Goal: Task Accomplishment & Management: Manage account settings

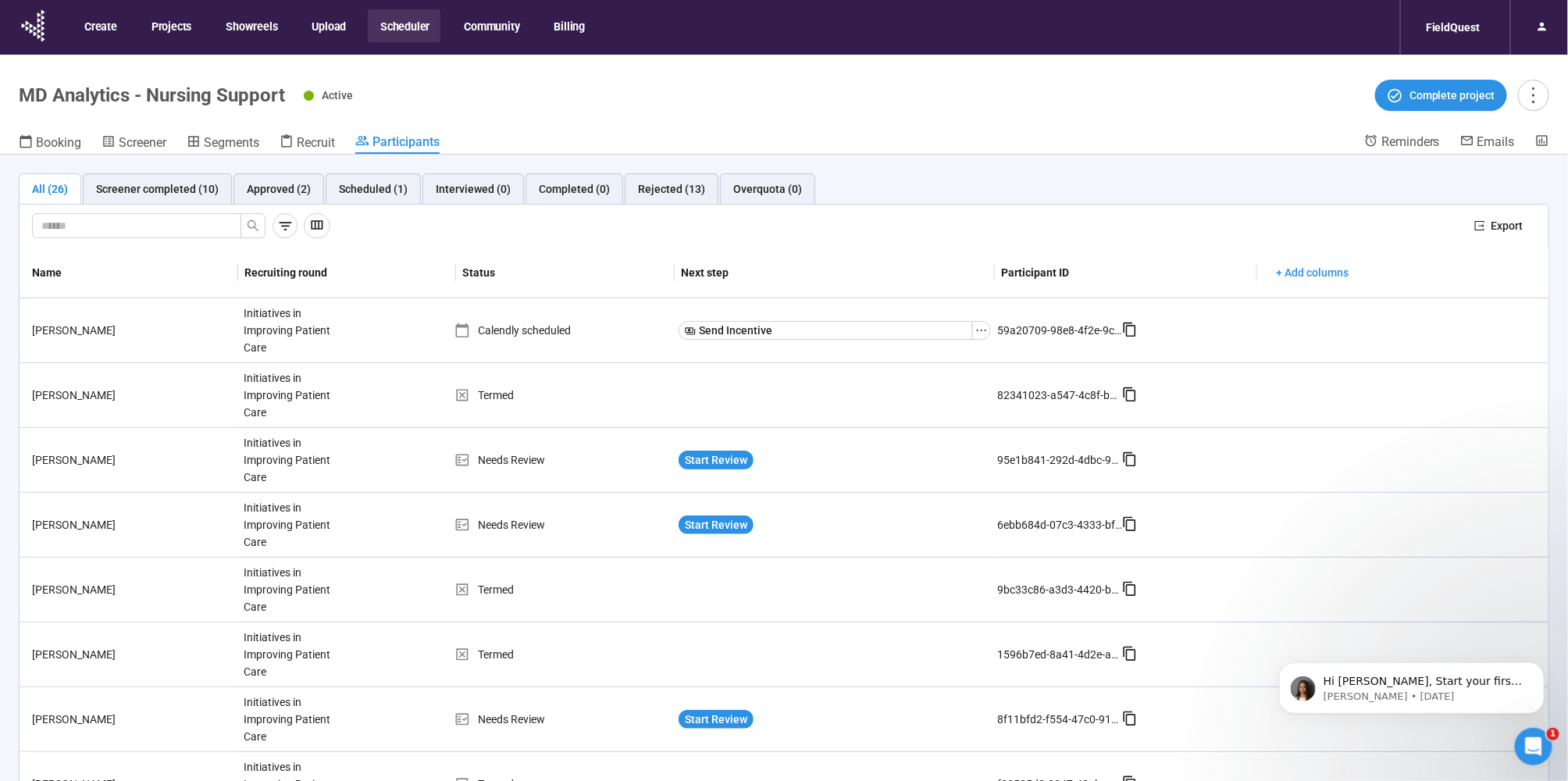
click at [420, 29] on button "Scheduler" at bounding box center [404, 26] width 73 height 33
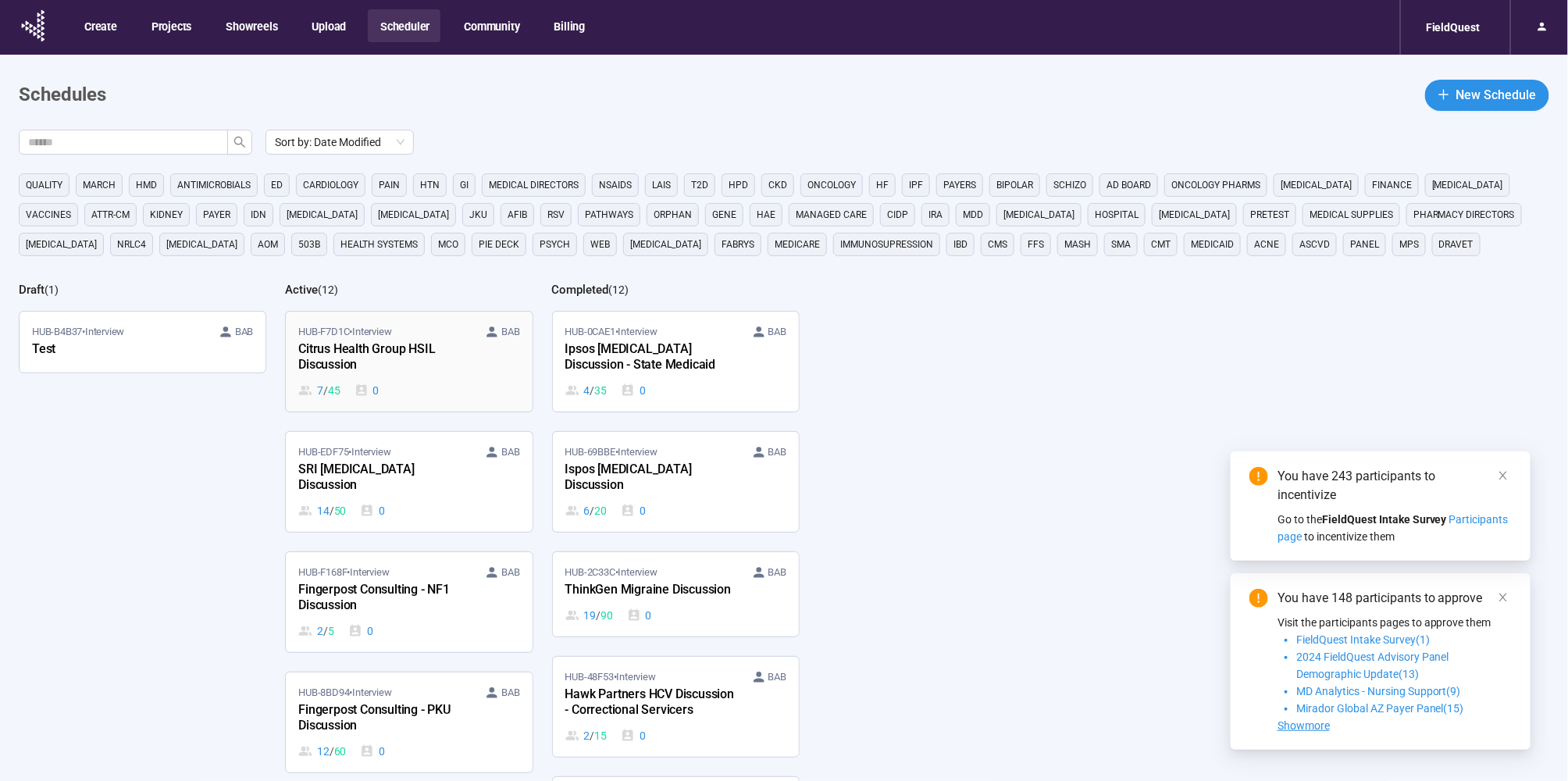
drag, startPoint x: 0, startPoint y: 0, endPoint x: 390, endPoint y: 375, distance: 541.0
click at [390, 375] on div "Citrus Health Group HSIL Discussion" at bounding box center [383, 357] width 172 height 36
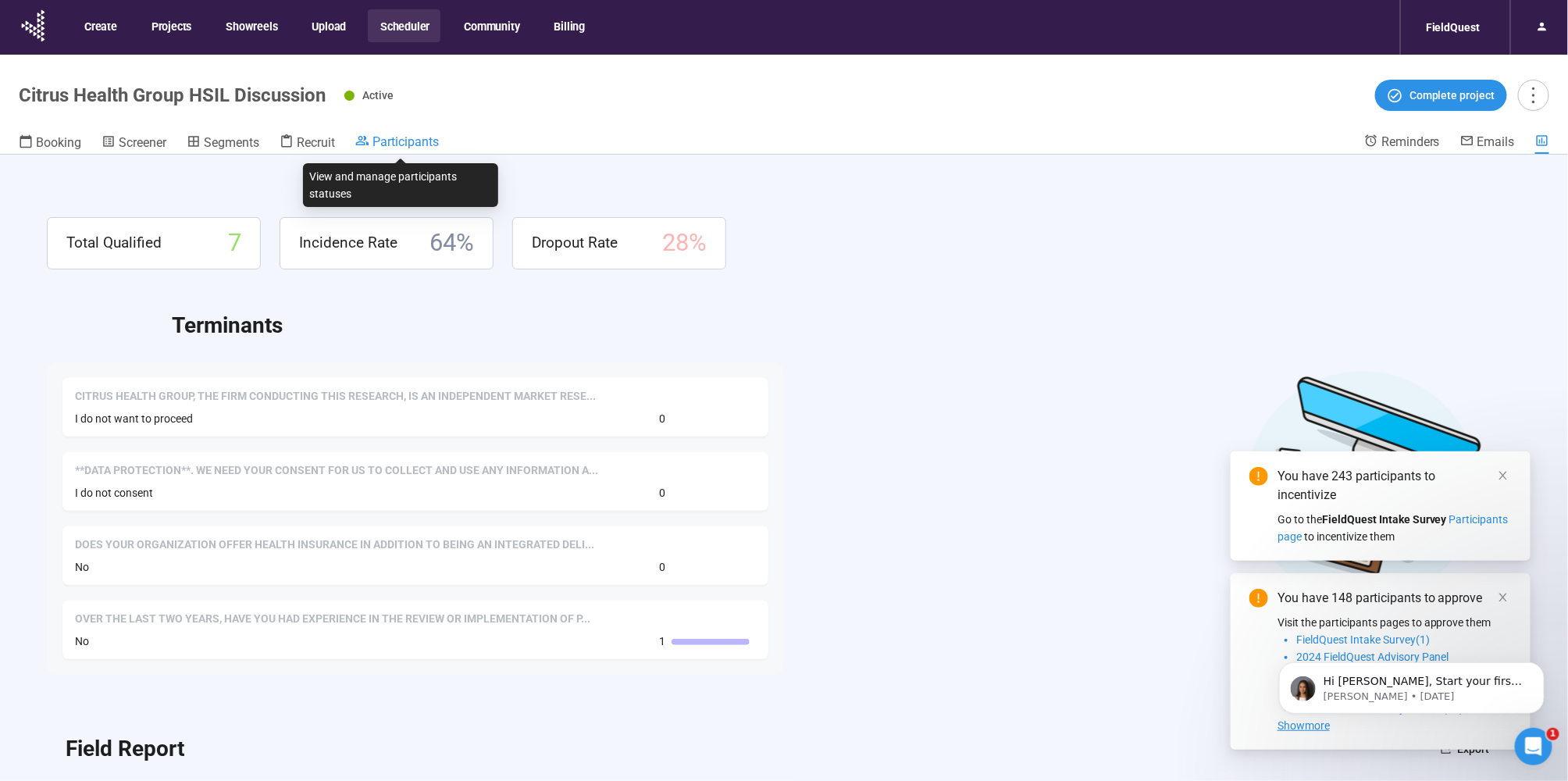
click at [406, 141] on span "Participants" at bounding box center [405, 141] width 66 height 15
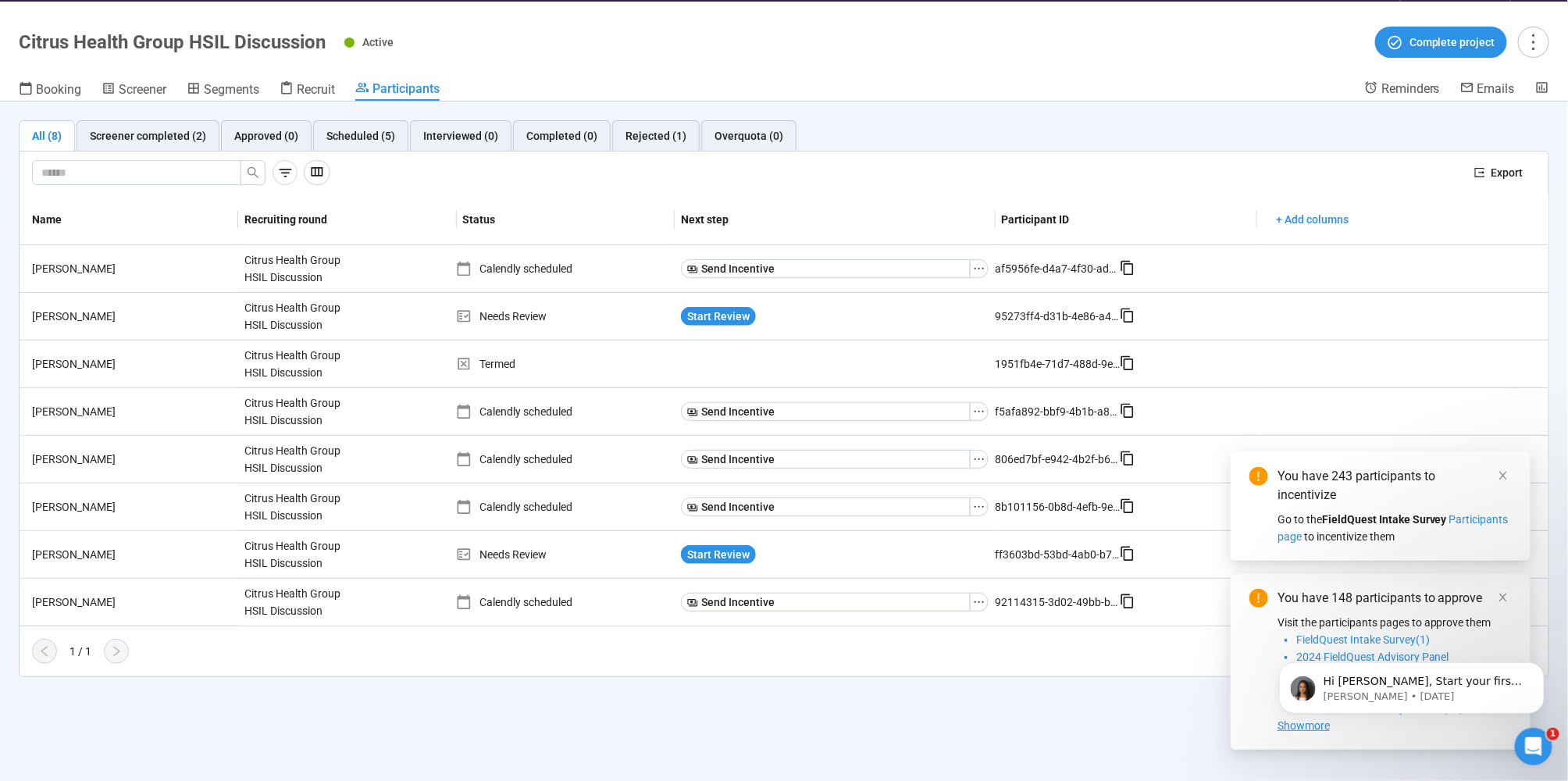
scroll to position [55, 0]
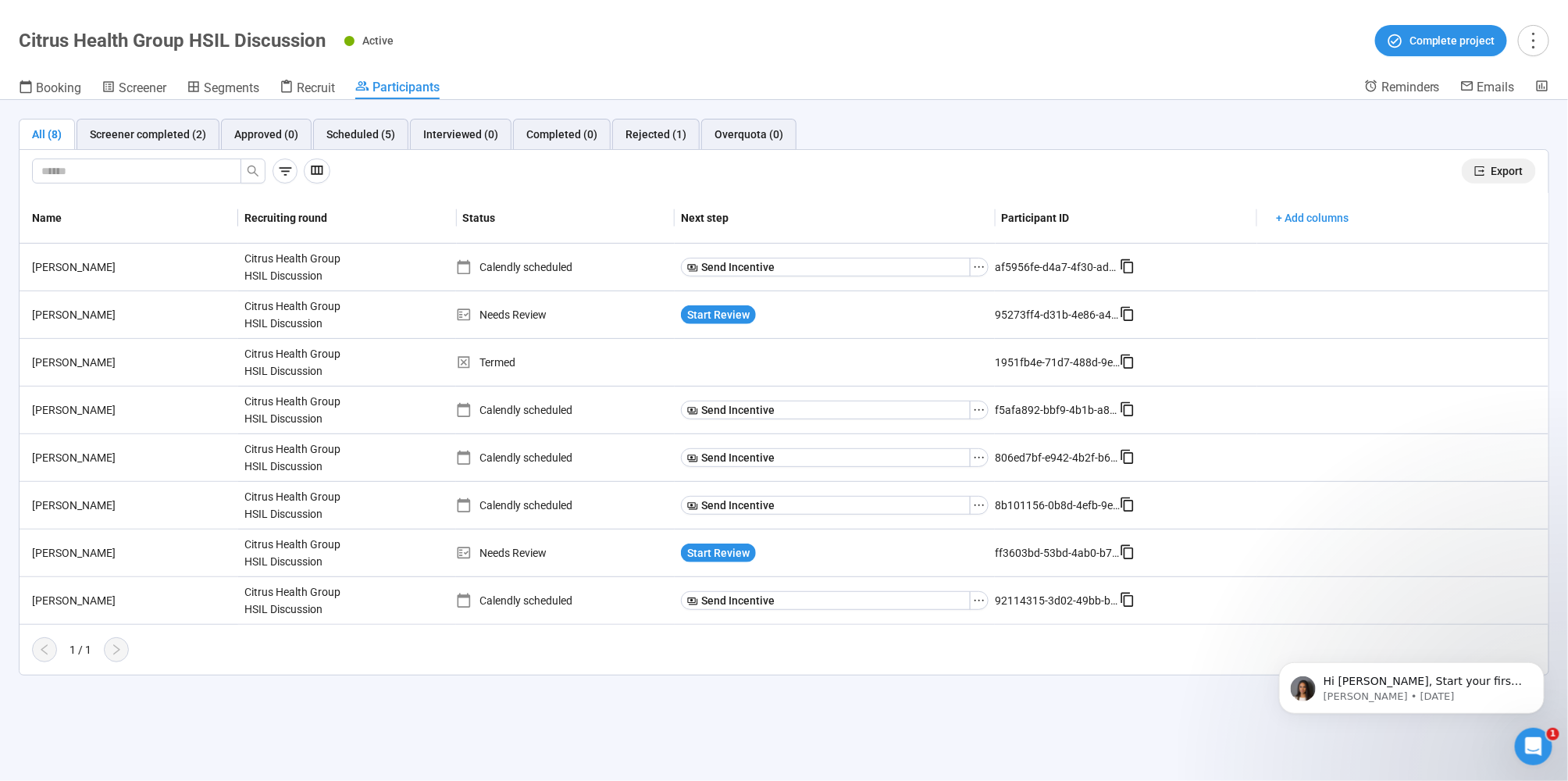
click at [1495, 168] on span "Export" at bounding box center [1507, 172] width 32 height 17
click at [713, 559] on span "Start Review" at bounding box center [718, 553] width 62 height 17
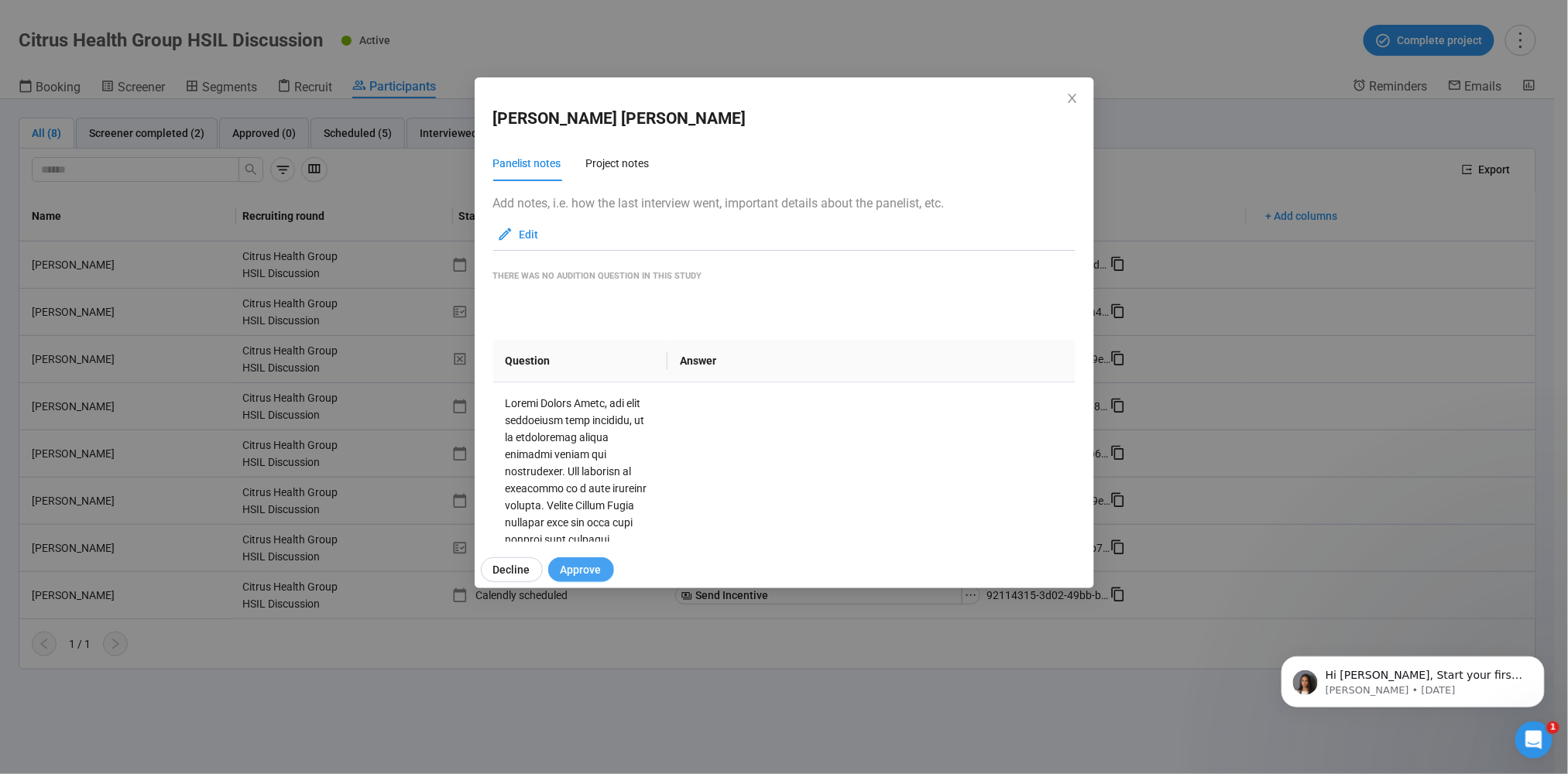
click at [608, 569] on button "Approve" at bounding box center [581, 570] width 66 height 25
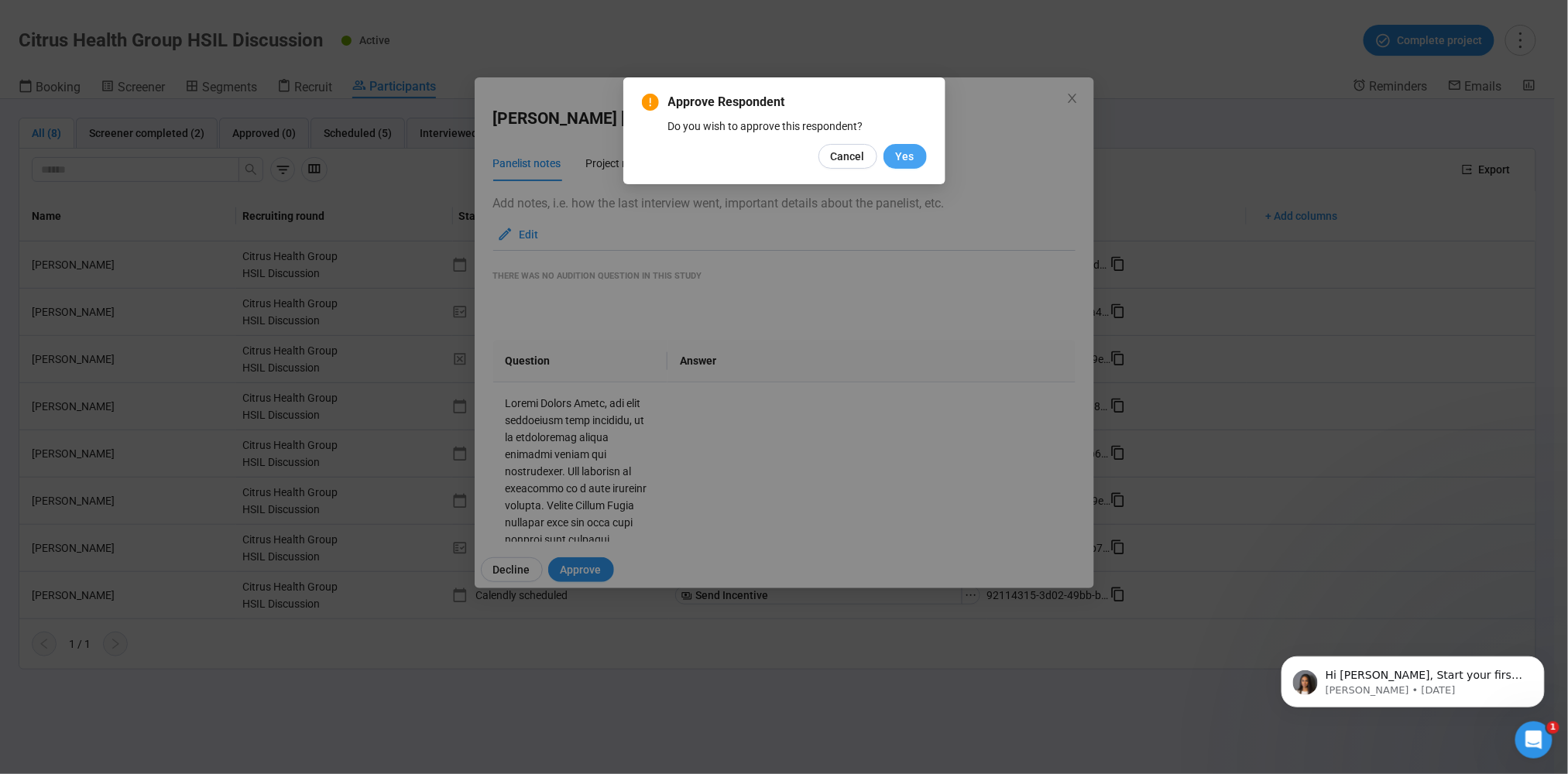
click at [913, 151] on span "Yes" at bounding box center [905, 157] width 19 height 17
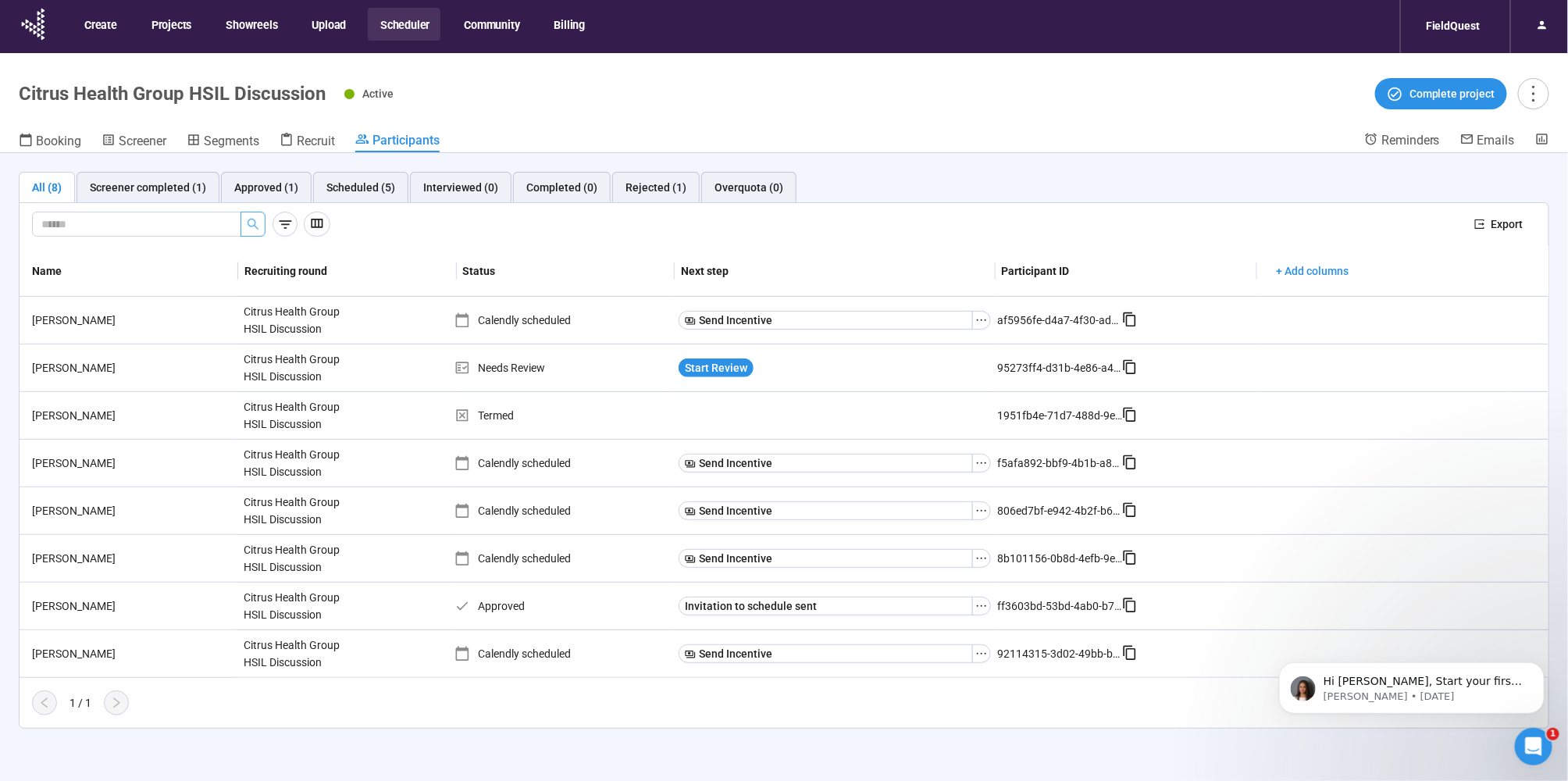
scroll to position [0, 0]
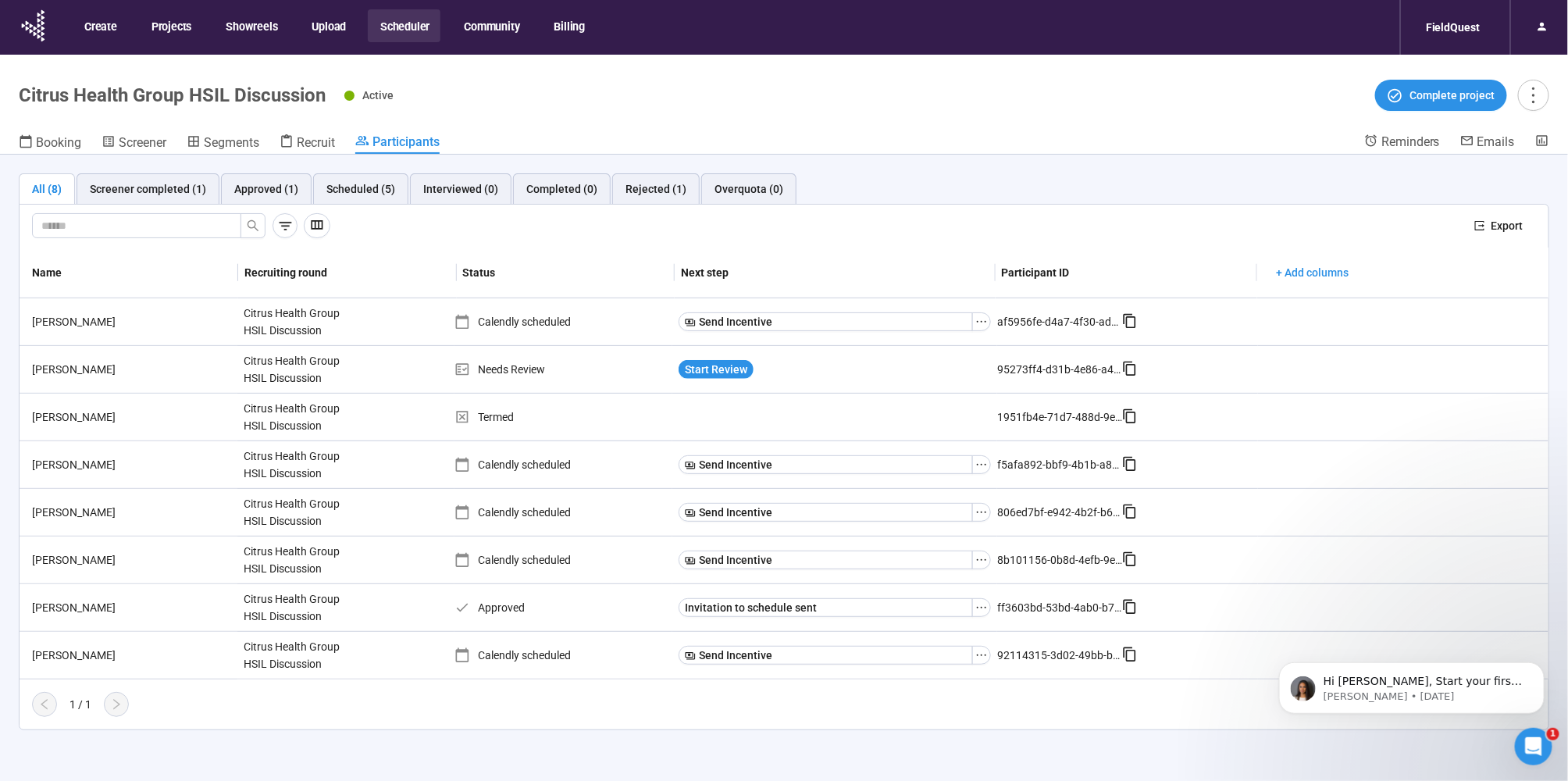
click at [405, 19] on button "Scheduler" at bounding box center [404, 26] width 73 height 33
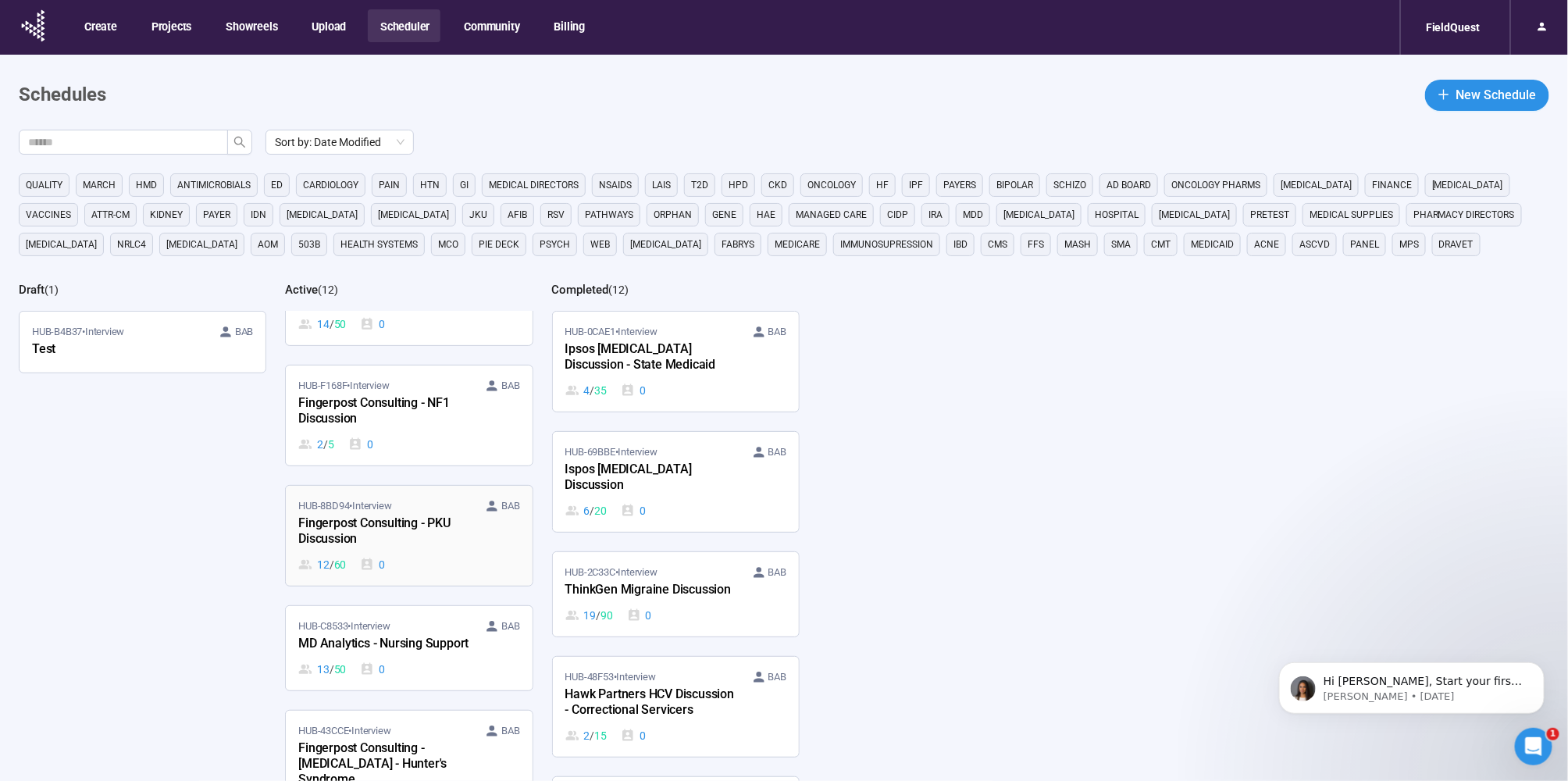
scroll to position [217, 0]
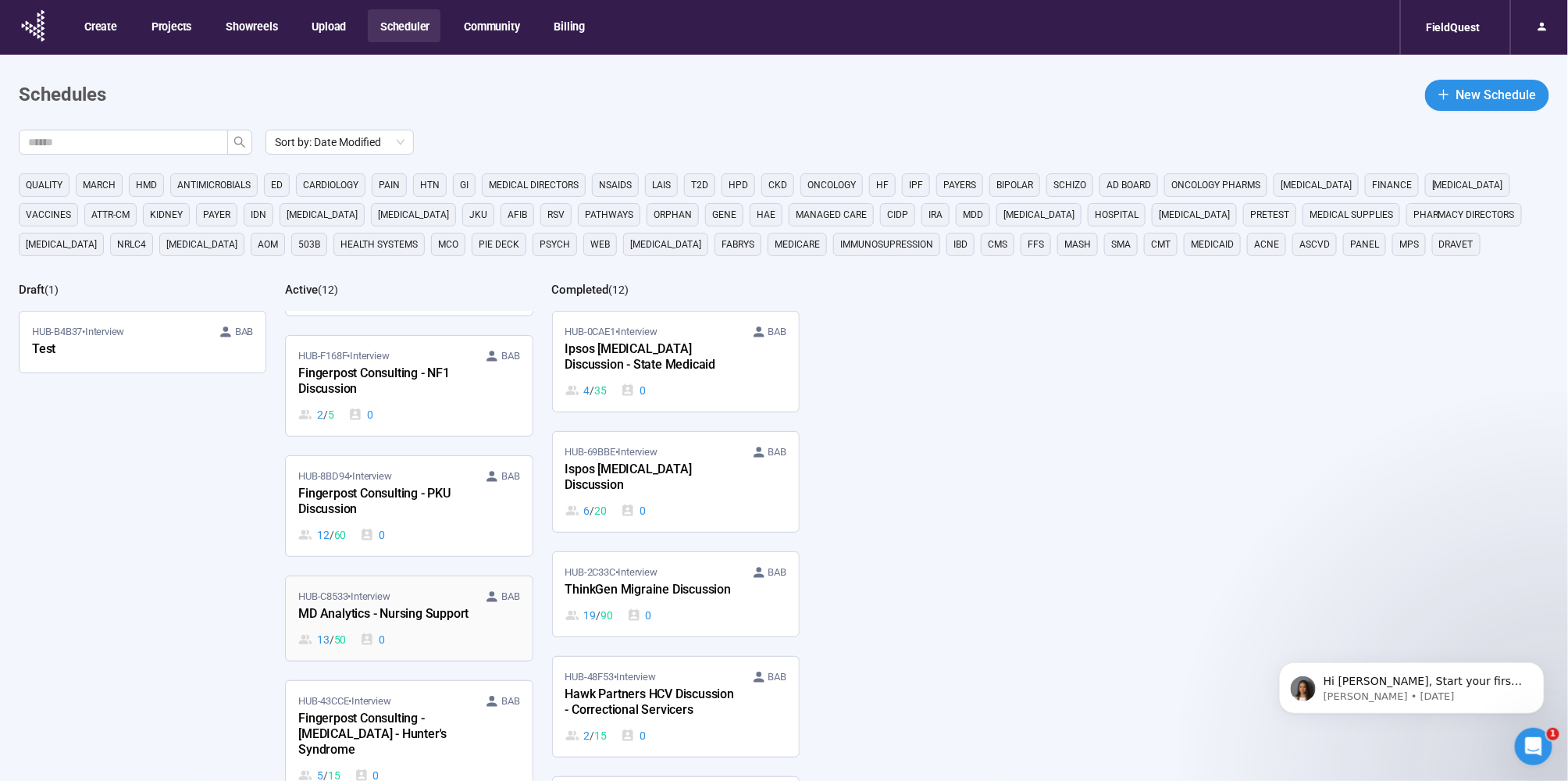
click at [391, 608] on div "MD Analytics - Nursing Support" at bounding box center [383, 615] width 172 height 21
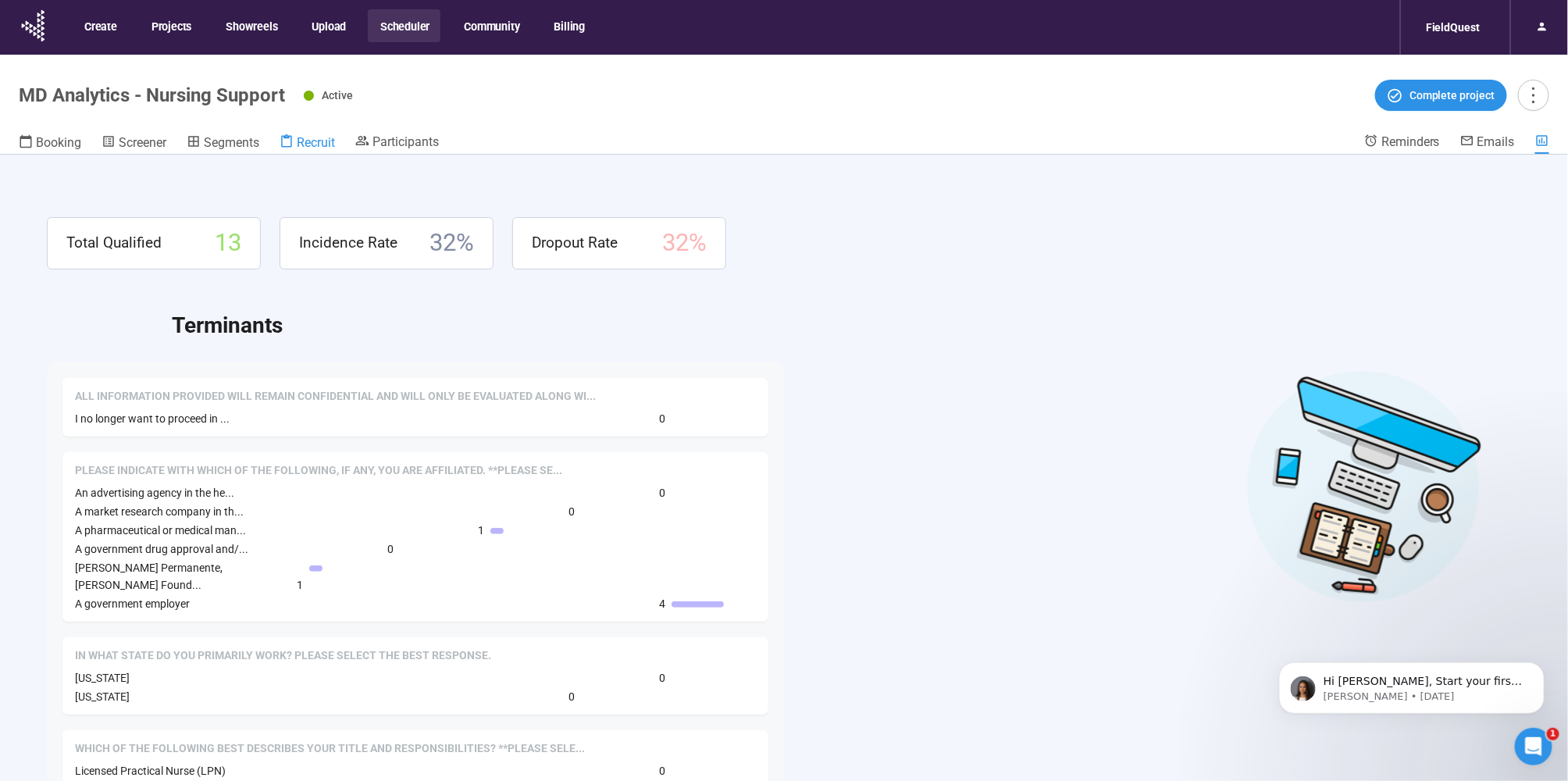
click at [314, 134] on link "Recruit" at bounding box center [307, 144] width 55 height 21
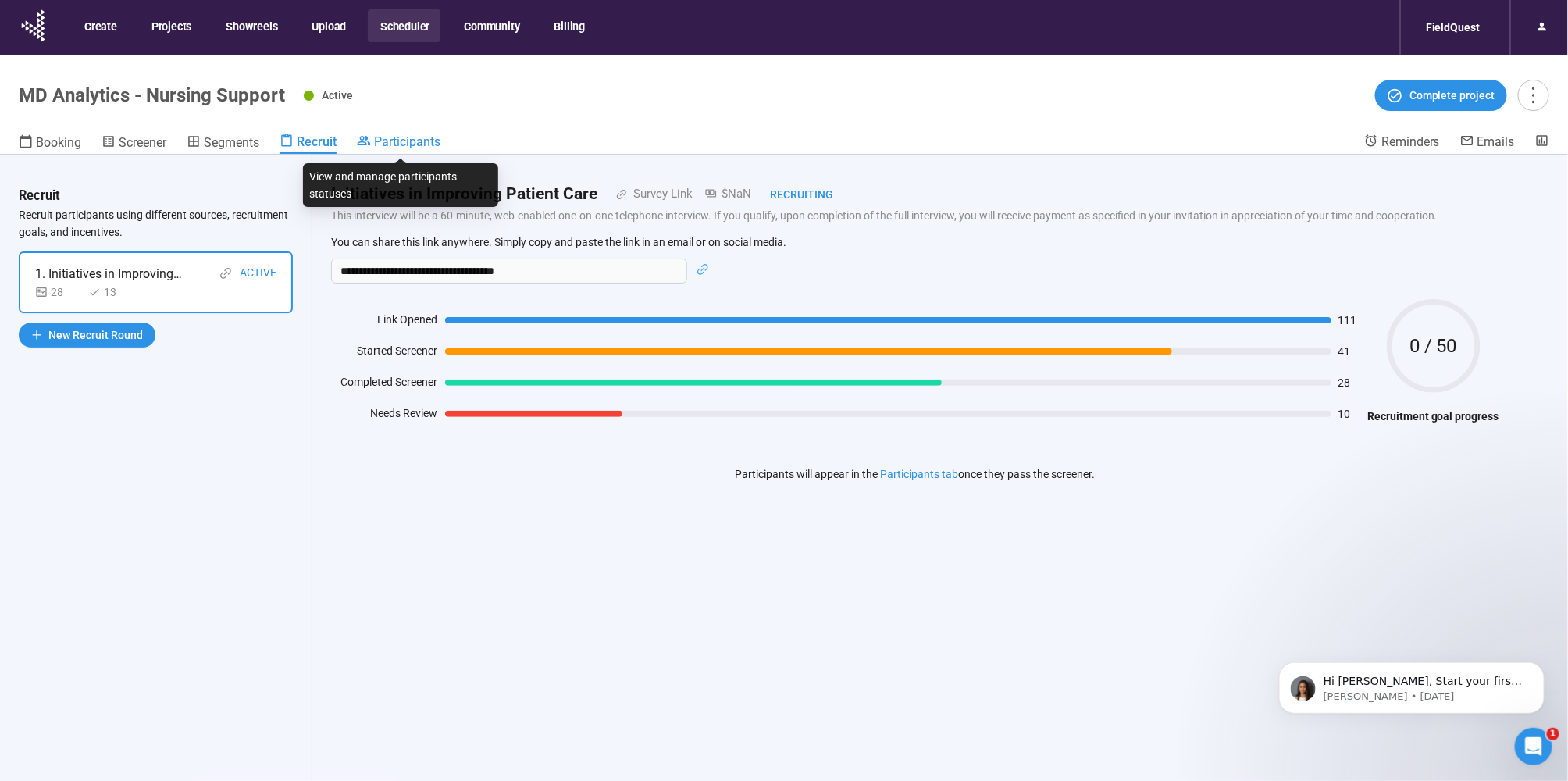
click at [394, 144] on span "Participants" at bounding box center [407, 141] width 66 height 15
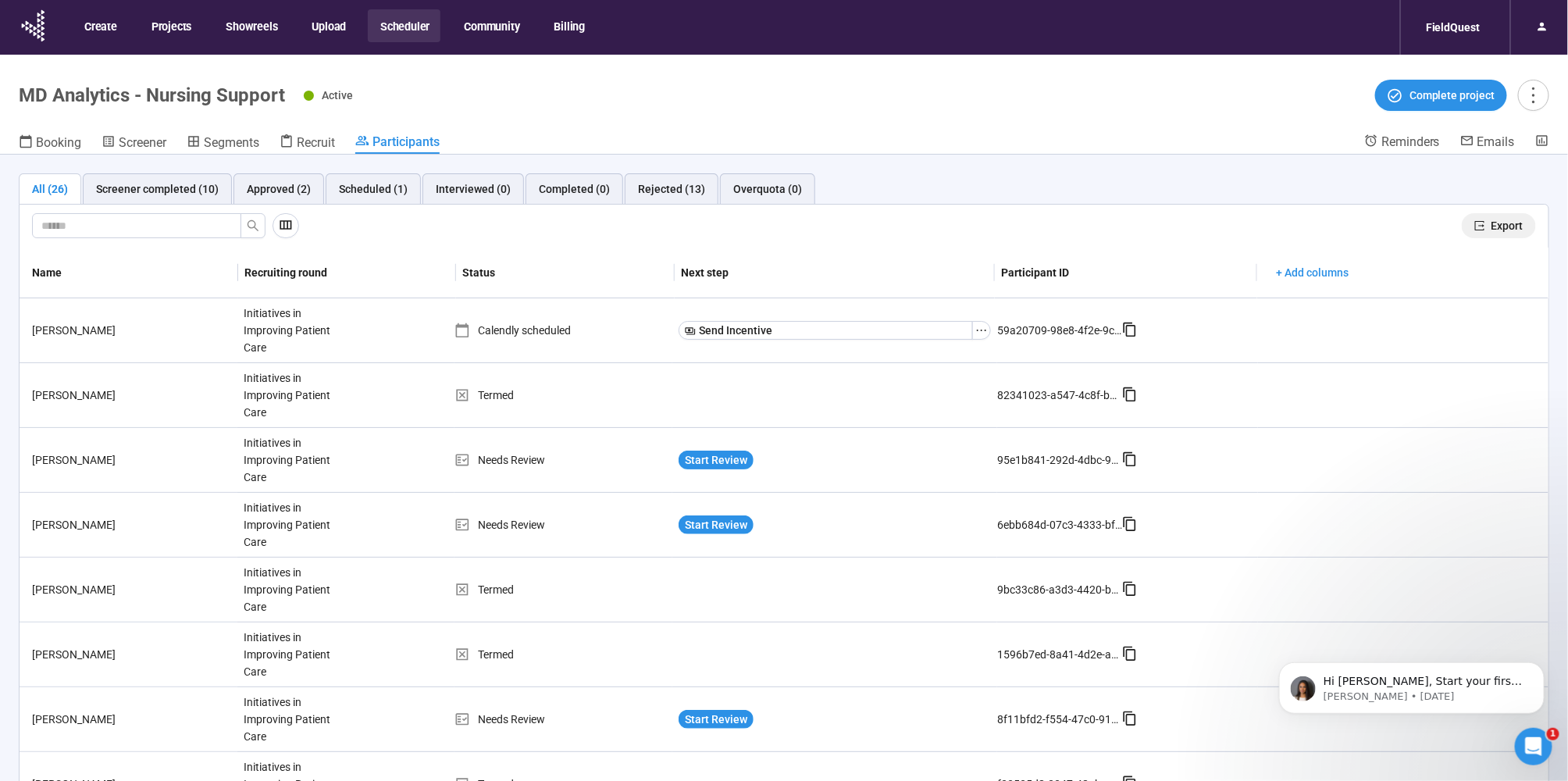
click at [1501, 230] on span "Export" at bounding box center [1507, 226] width 32 height 17
click at [409, 18] on button "Scheduler" at bounding box center [404, 26] width 73 height 33
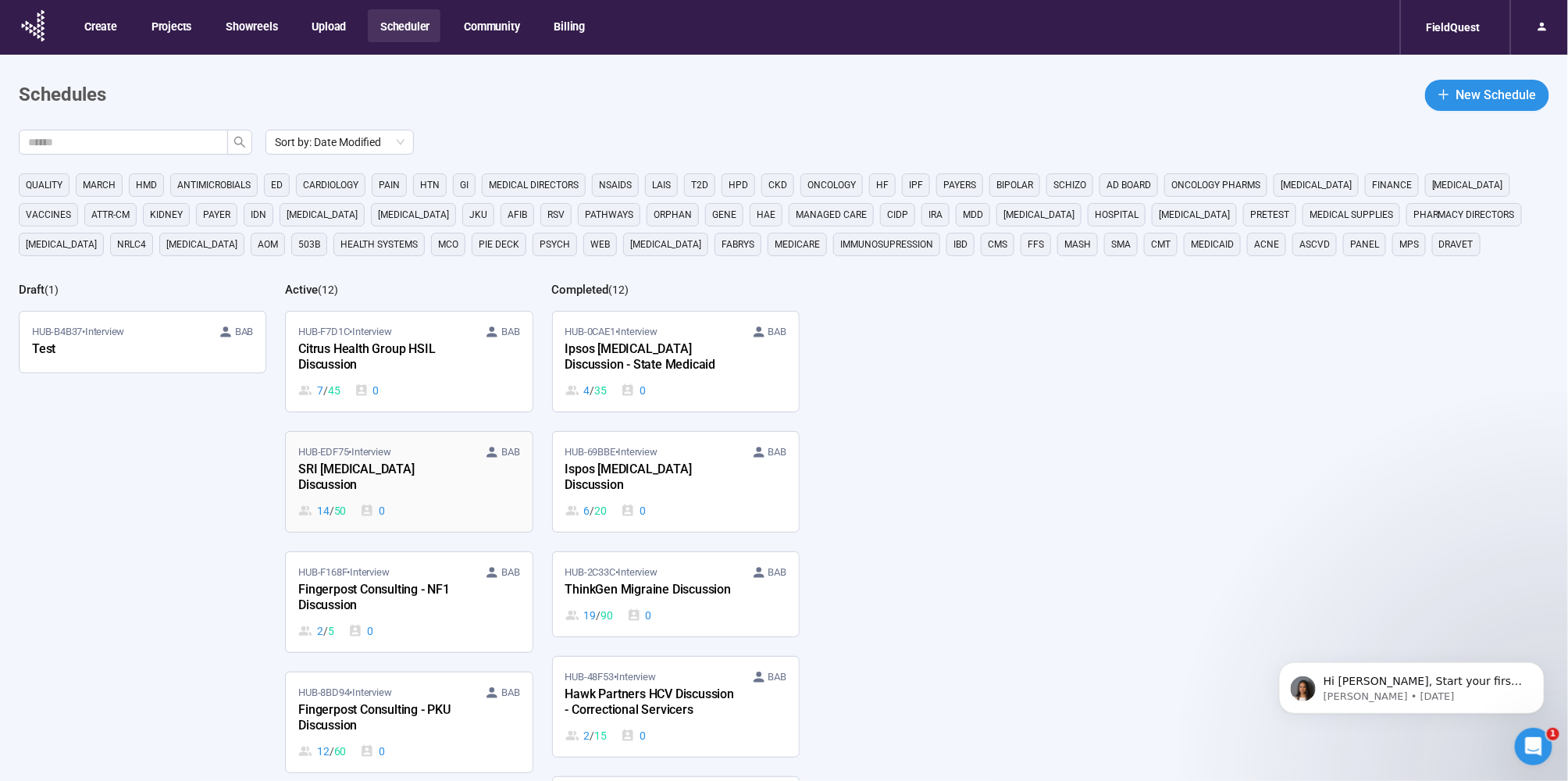
click at [441, 477] on div "SRI [MEDICAL_DATA] Discussion" at bounding box center [383, 477] width 172 height 36
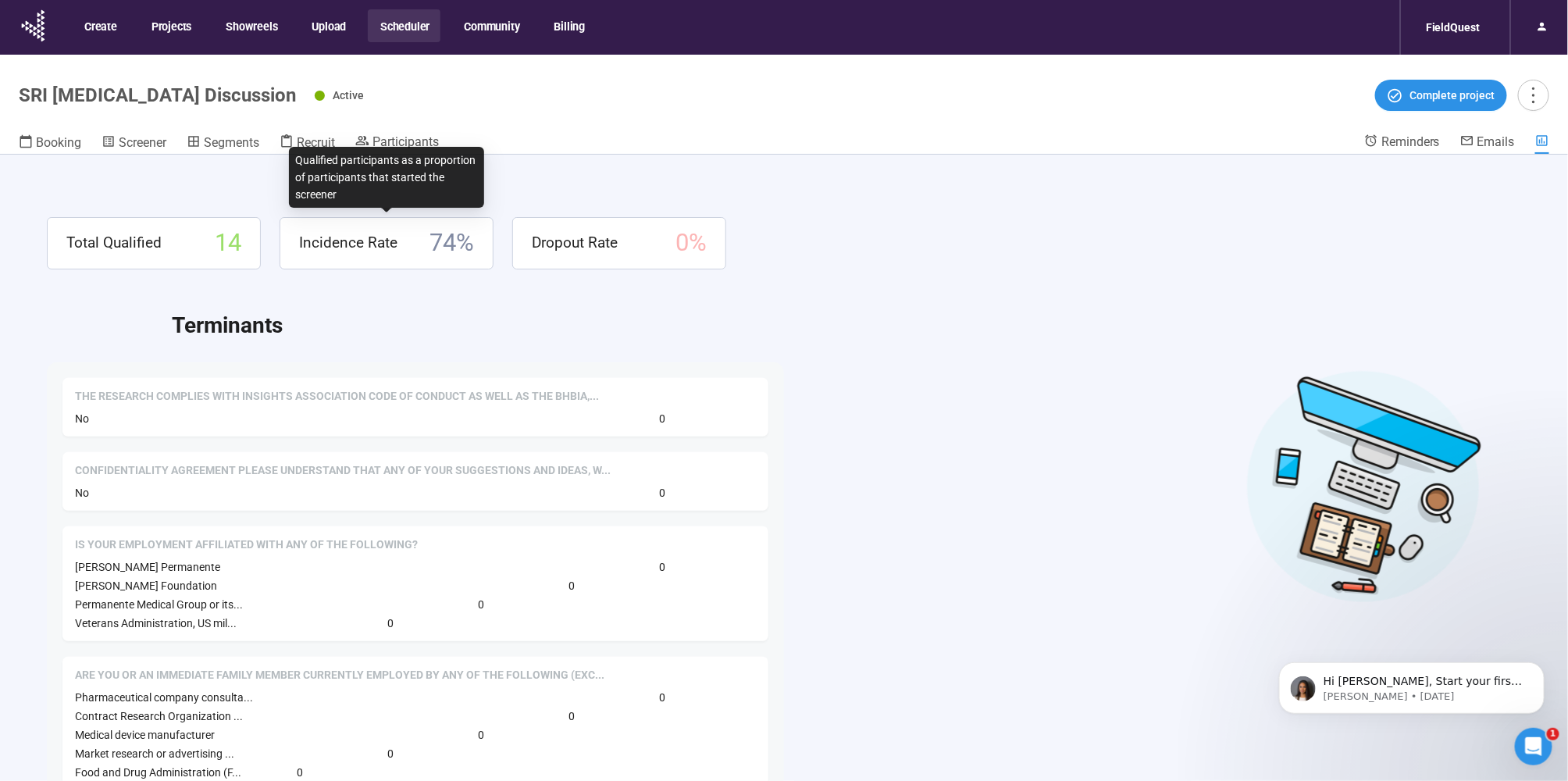
click at [416, 147] on div "Qualified participants as a proportion of participants that started the screener" at bounding box center [386, 177] width 195 height 61
click at [415, 142] on span "Participants" at bounding box center [405, 141] width 66 height 15
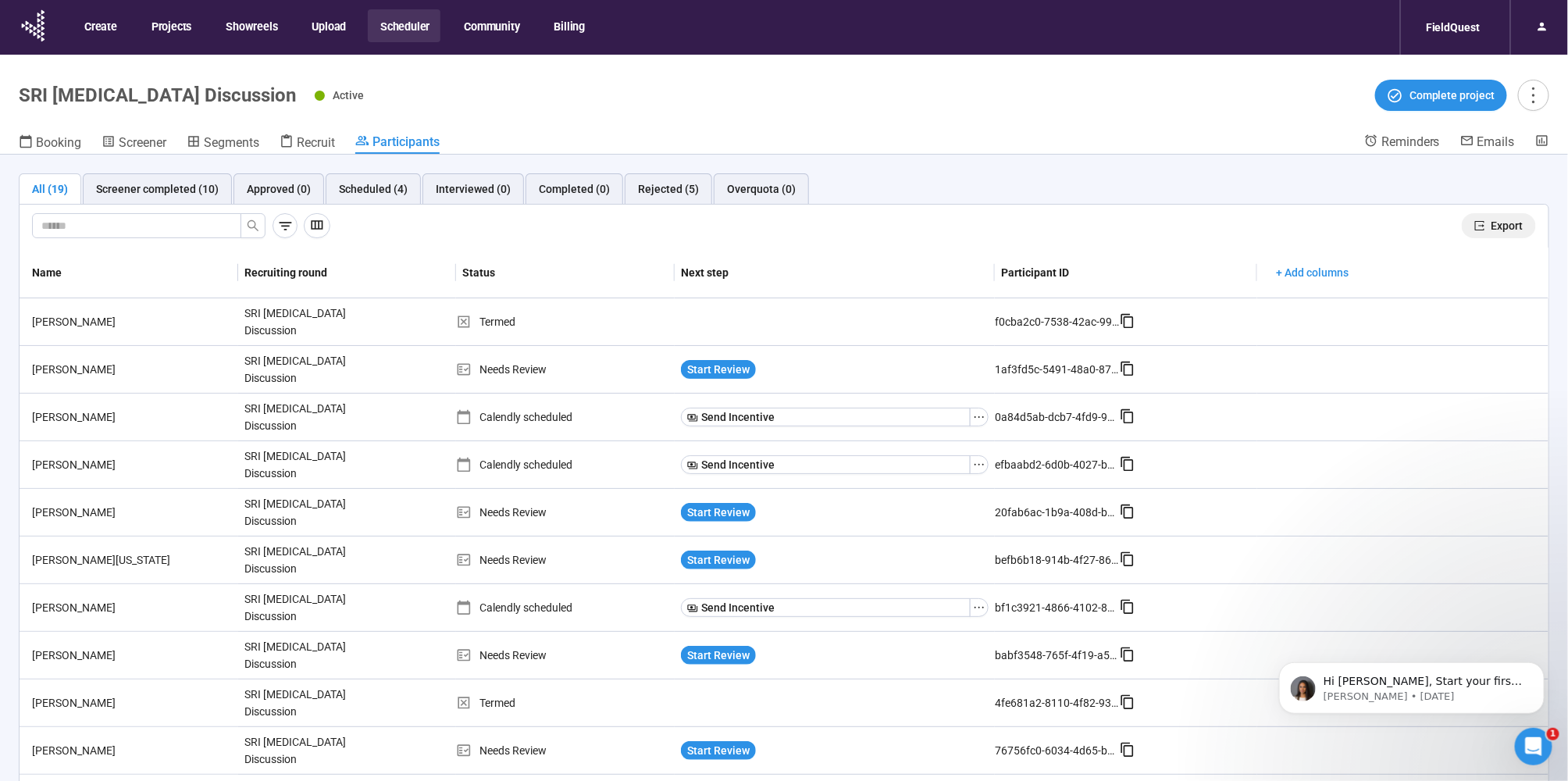
click at [1491, 218] on span "Export" at bounding box center [1507, 226] width 32 height 17
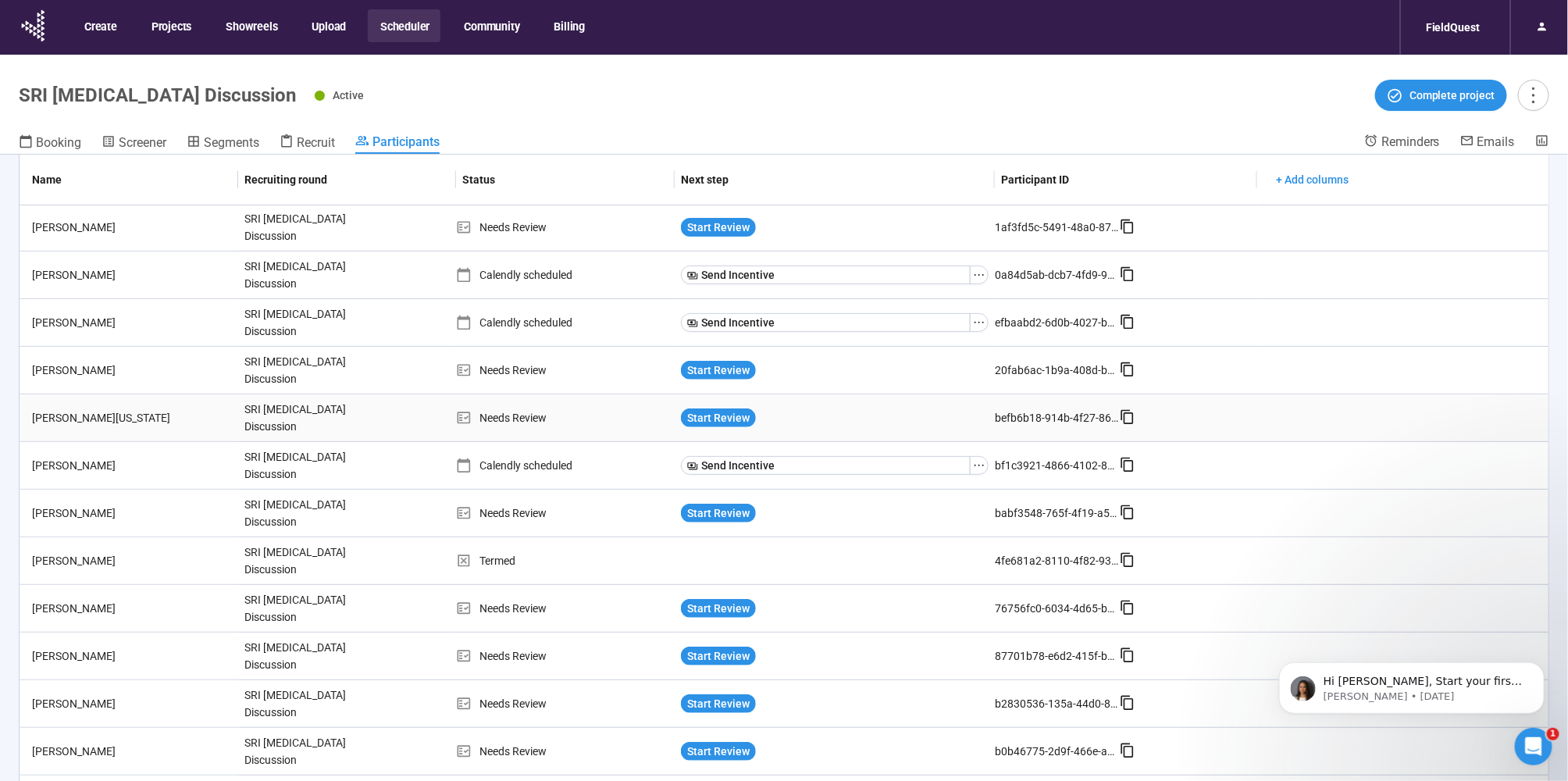
scroll to position [152, 0]
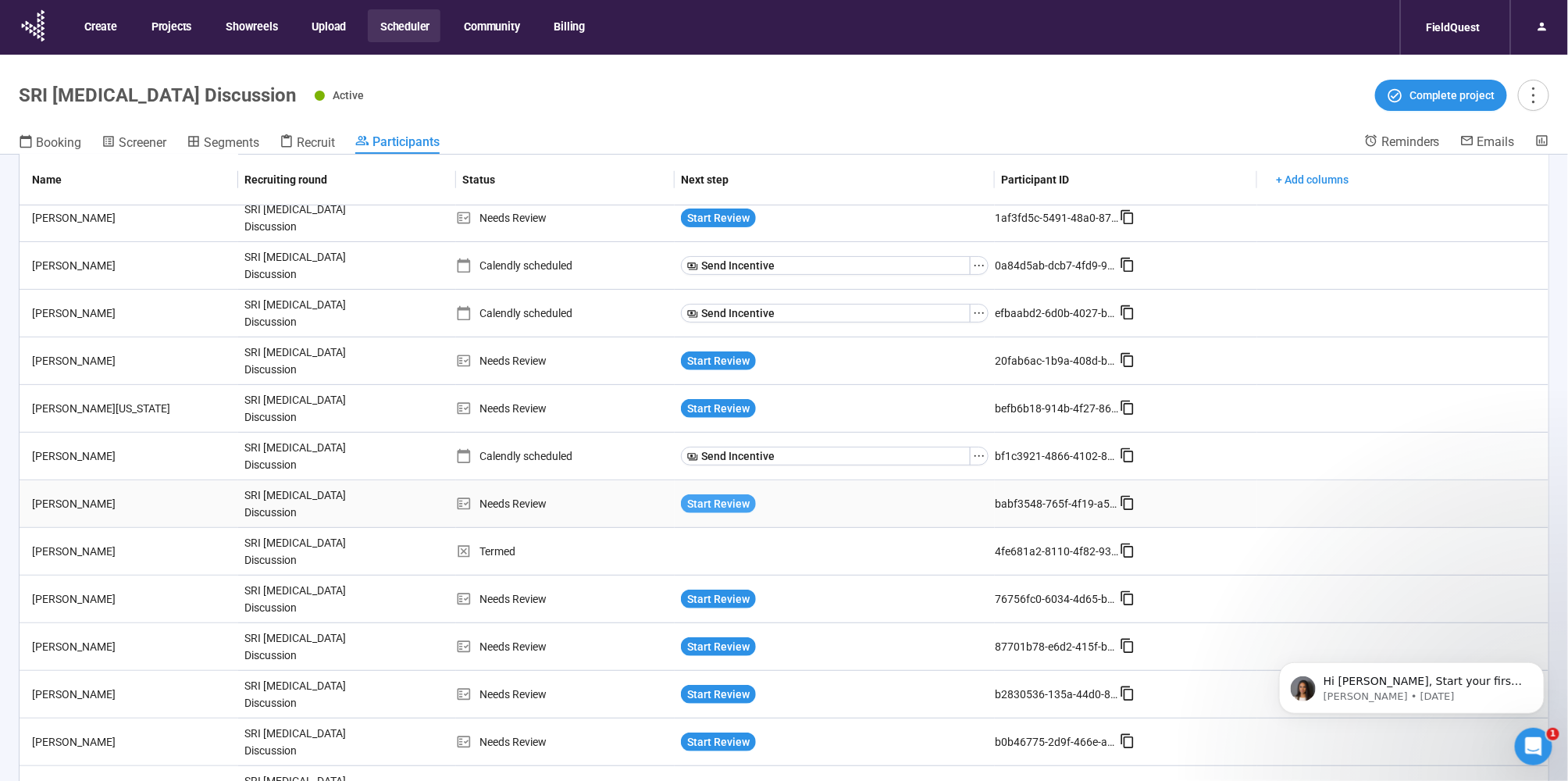
click at [695, 500] on span "Start Review" at bounding box center [718, 504] width 62 height 17
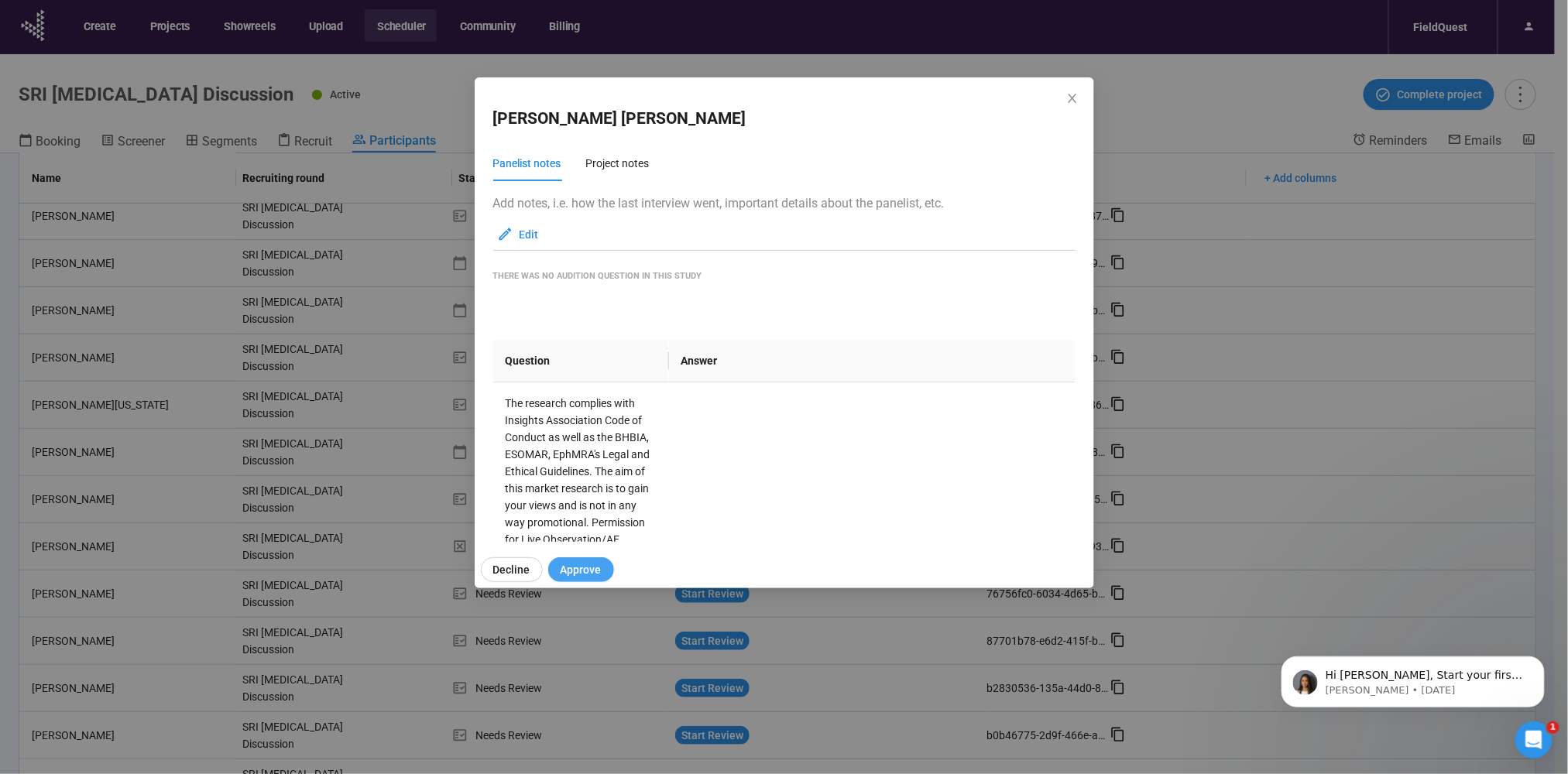
click at [591, 569] on span "Approve" at bounding box center [581, 570] width 41 height 17
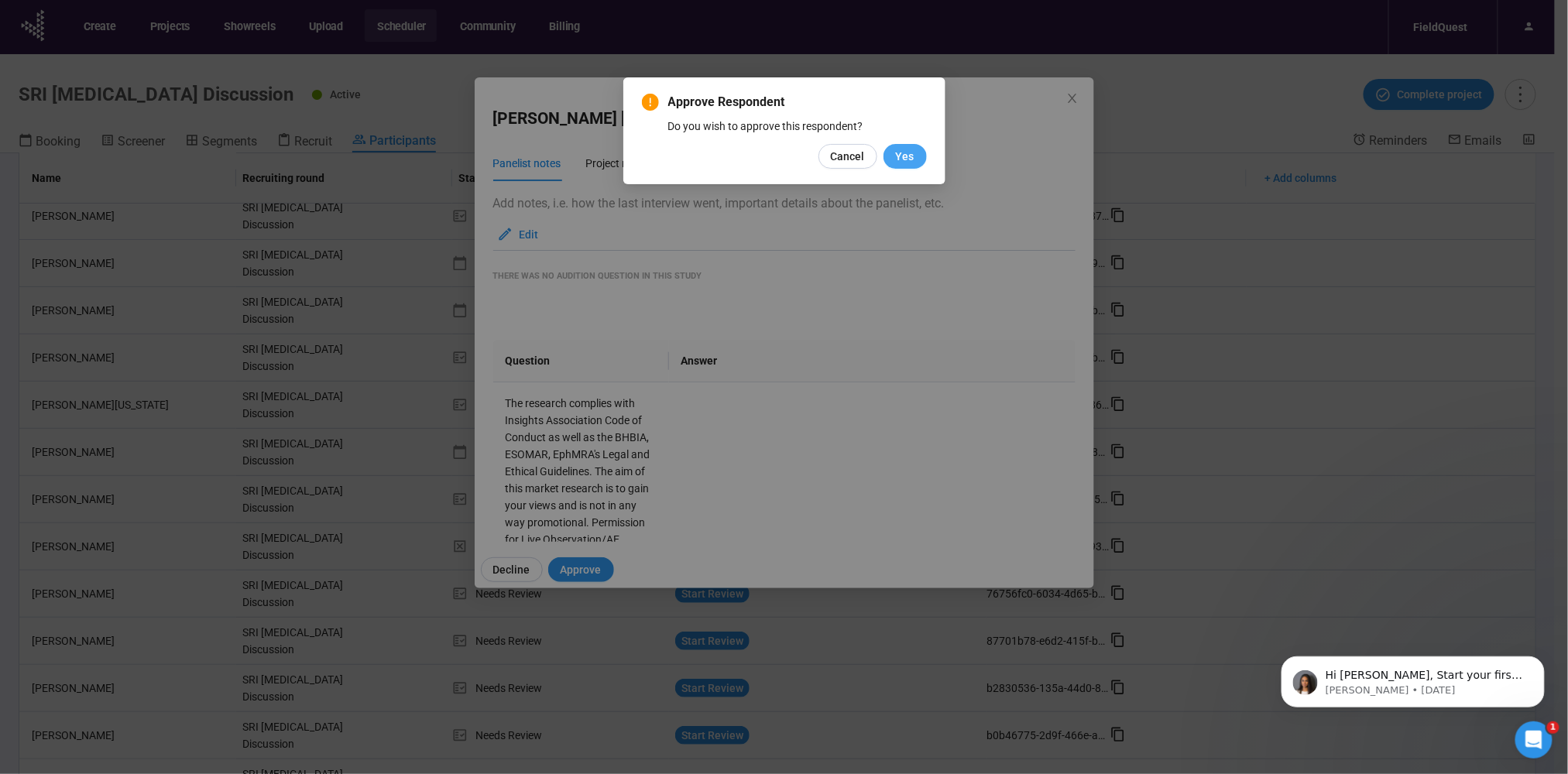
click at [912, 155] on span "Yes" at bounding box center [905, 157] width 19 height 17
